Goal: Find specific page/section: Find specific page/section

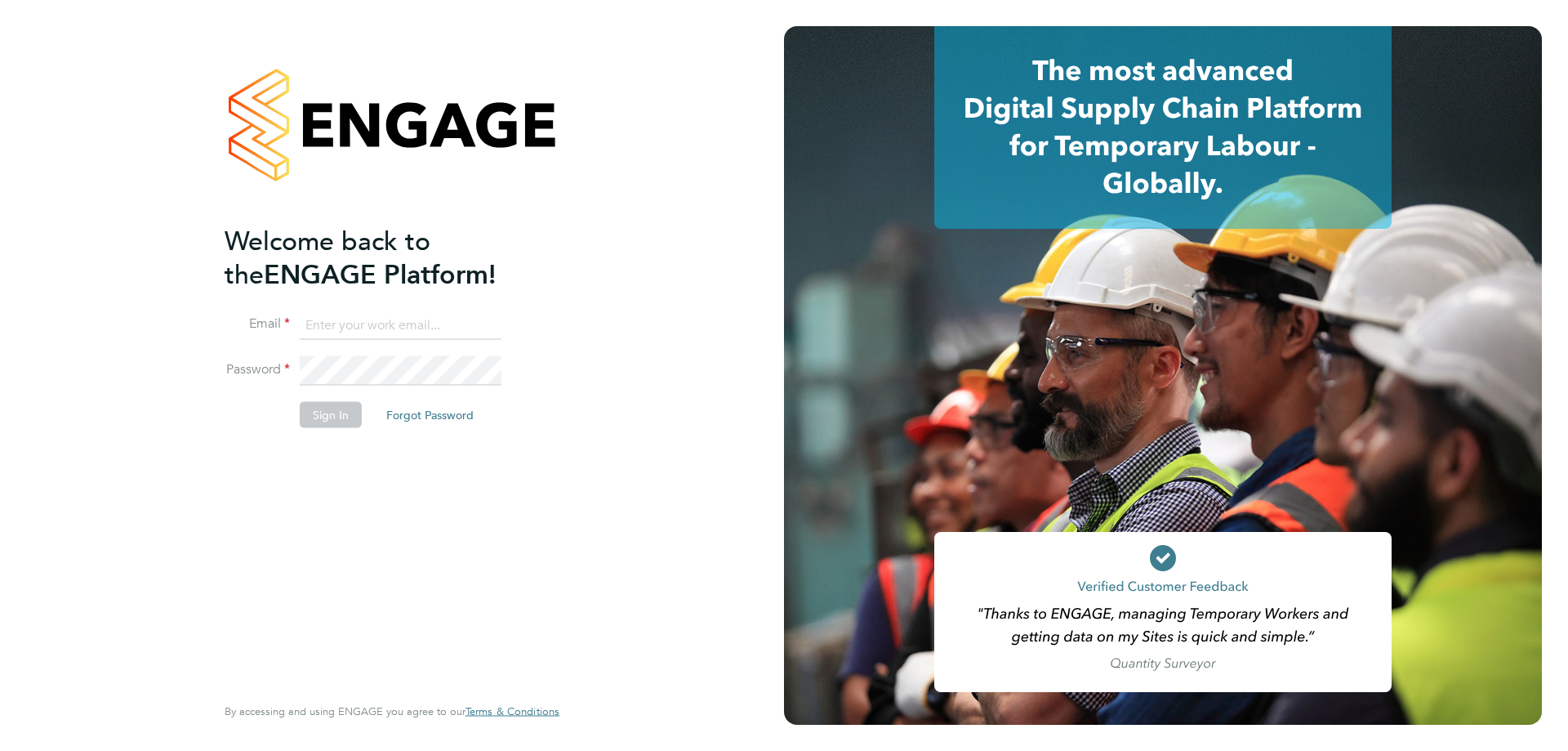
click at [374, 312] on input at bounding box center [401, 325] width 202 height 30
type input "[EMAIL_ADDRESS][DOMAIN_NAME]"
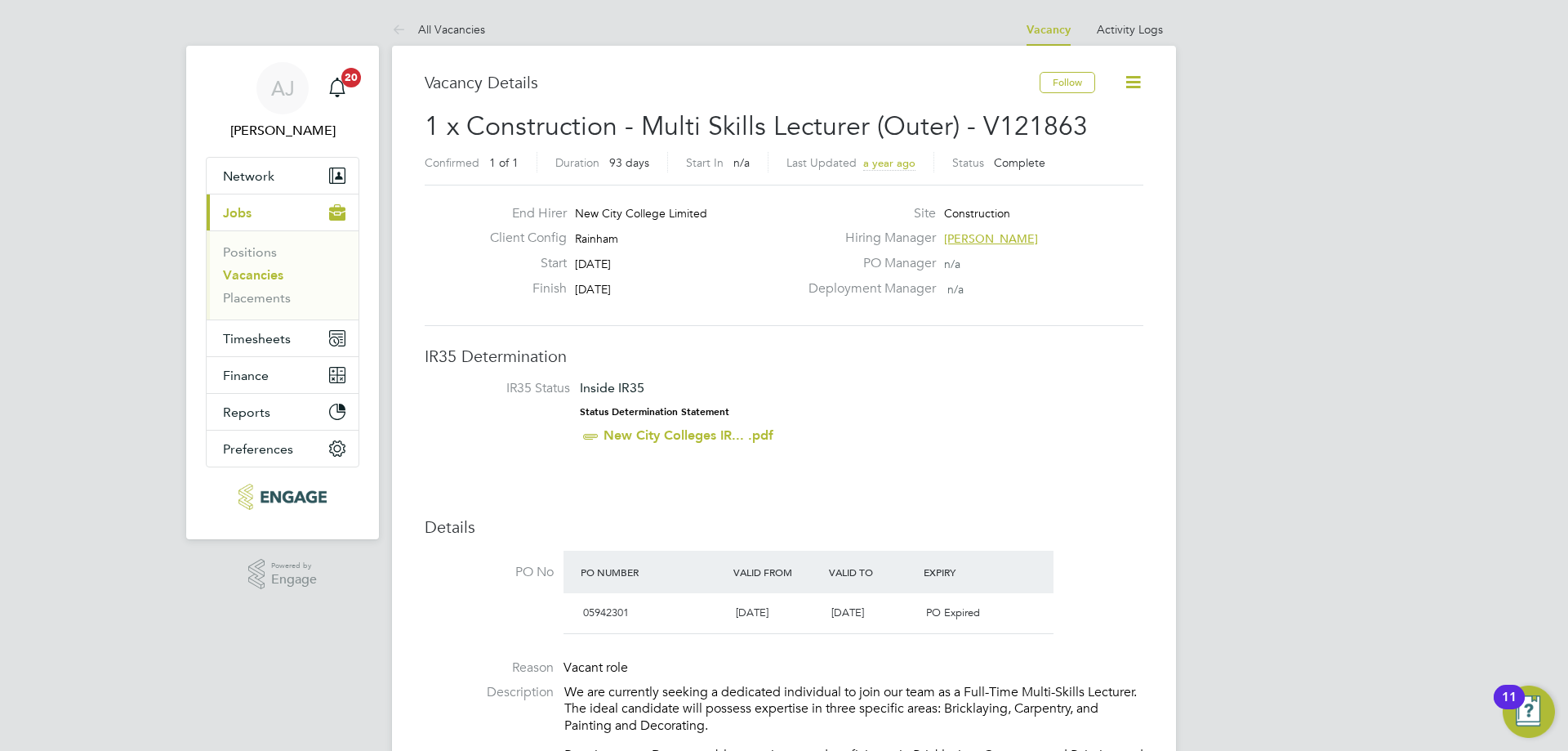
click at [258, 272] on link "Vacancies" at bounding box center [253, 275] width 61 height 16
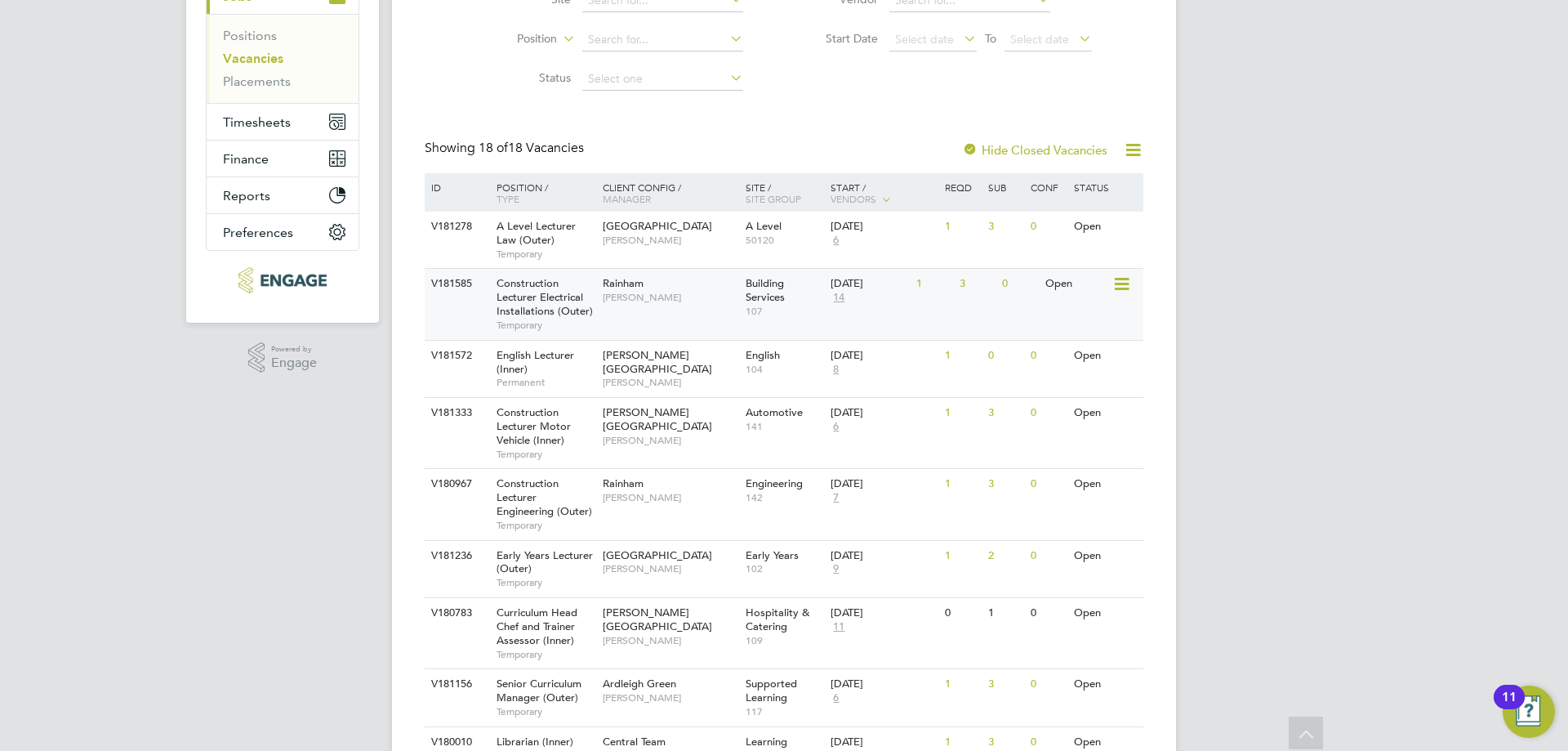
scroll to position [245, 0]
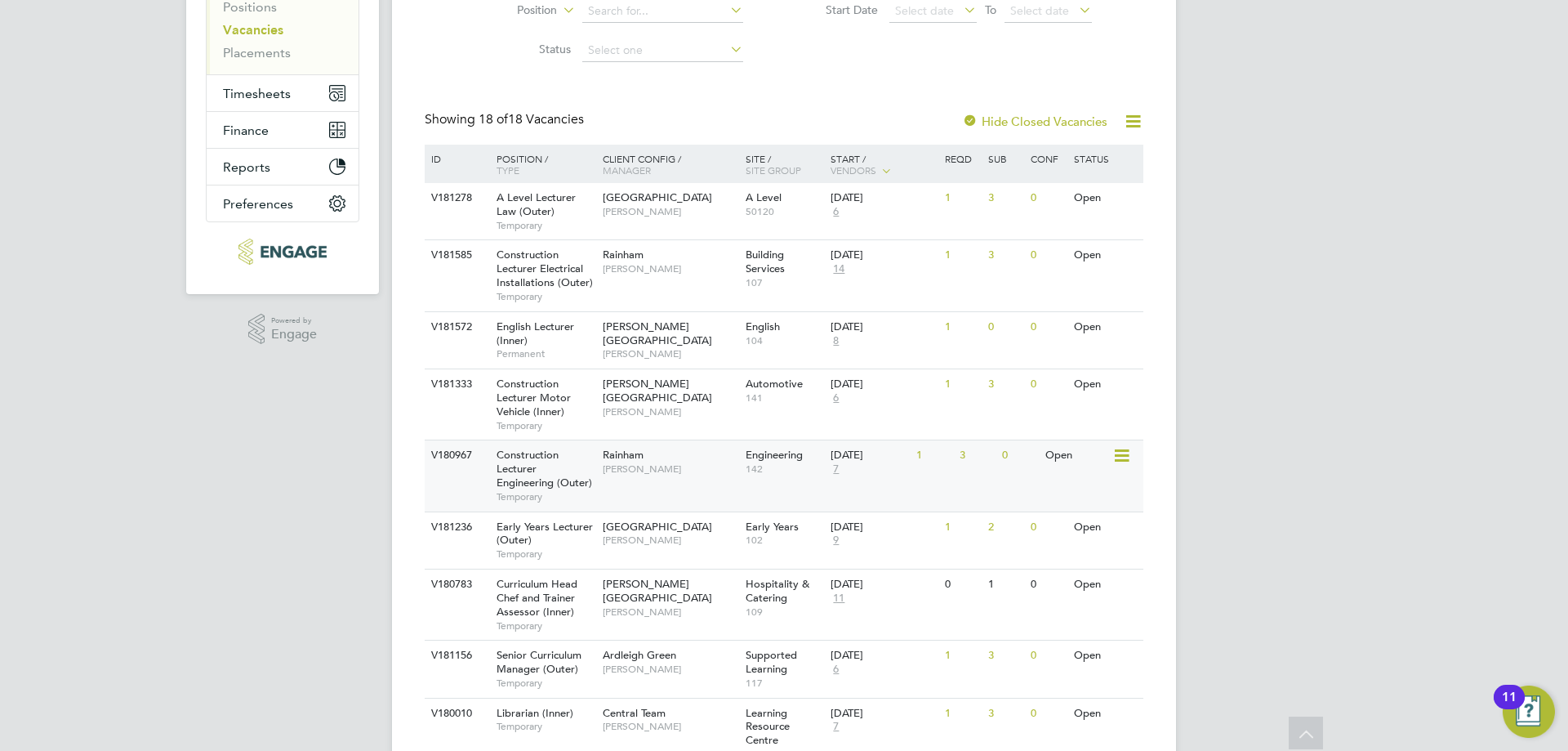
click at [677, 474] on span "Nathan Morris" at bounding box center [670, 469] width 135 height 13
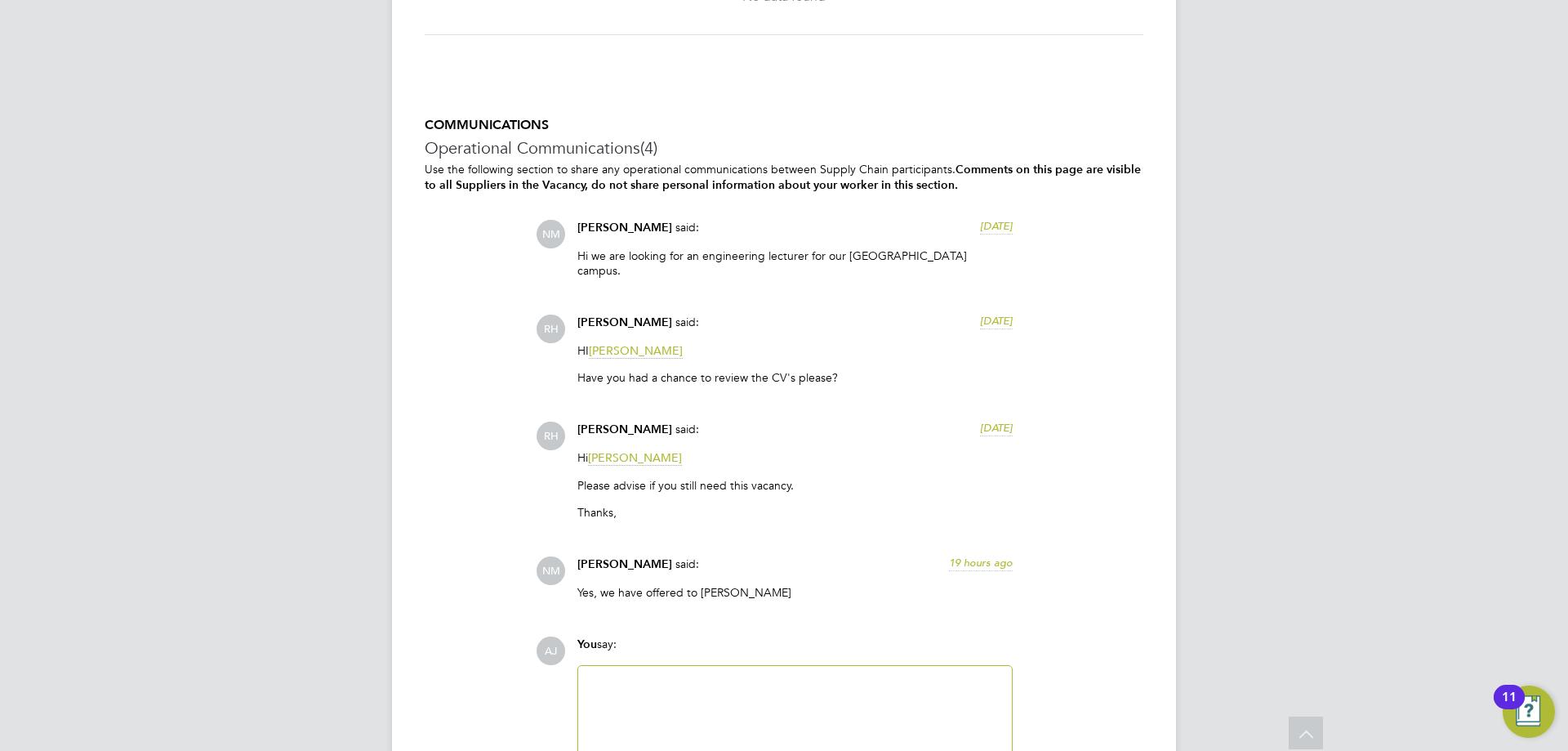
scroll to position [3622, 0]
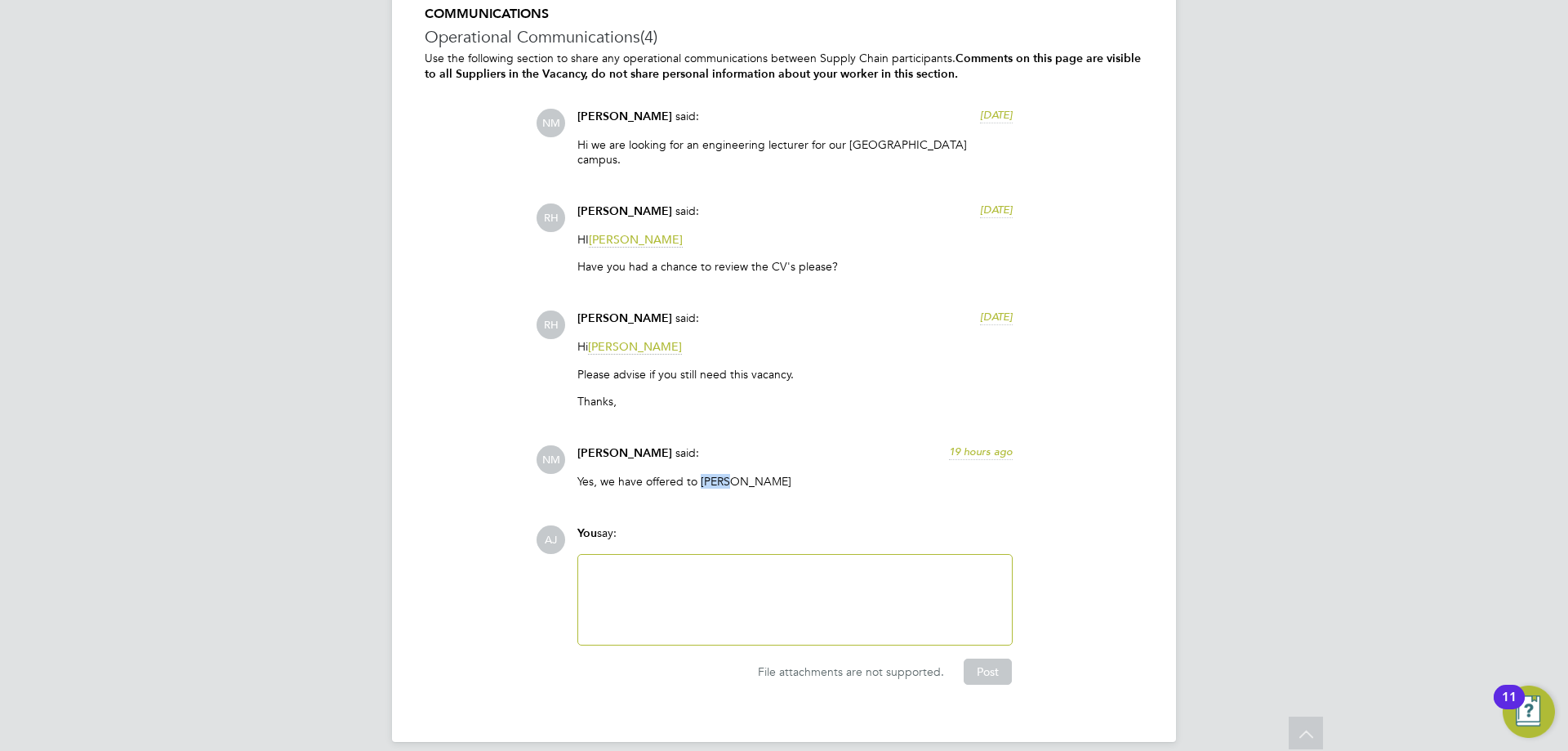
drag, startPoint x: 725, startPoint y: 465, endPoint x: 701, endPoint y: 465, distance: 24.0
click at [701, 474] on p "Yes, we have offered to [PERSON_NAME]" at bounding box center [795, 481] width 436 height 15
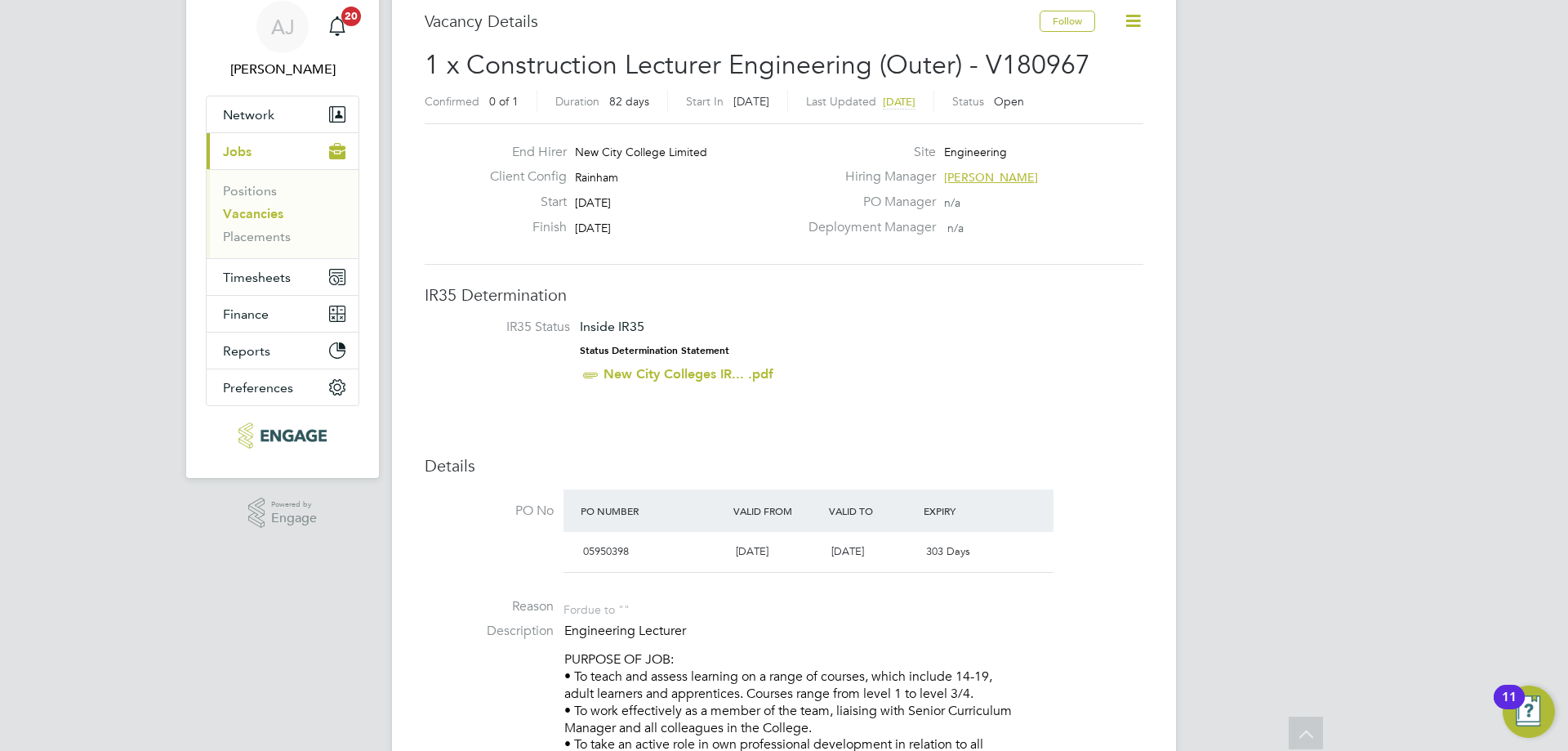
scroll to position [0, 0]
